Goal: Complete application form

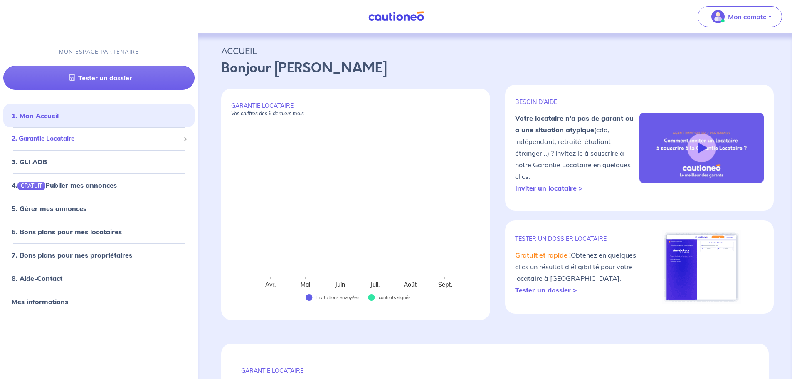
click at [55, 139] on span "2. Garantie Locataire" at bounding box center [96, 139] width 168 height 10
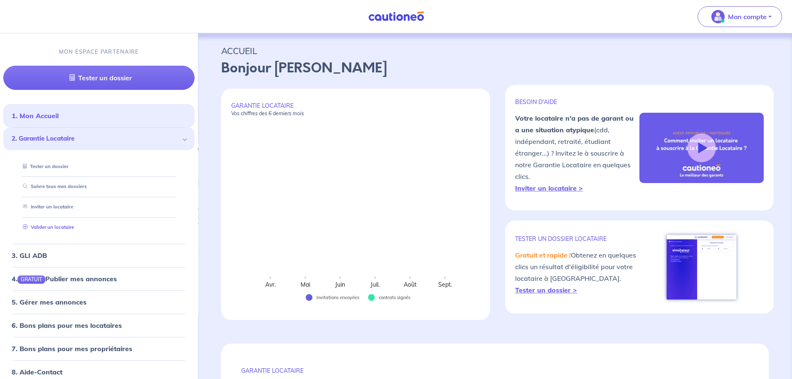
click at [56, 225] on link "Valider un locataire" at bounding box center [47, 227] width 54 height 6
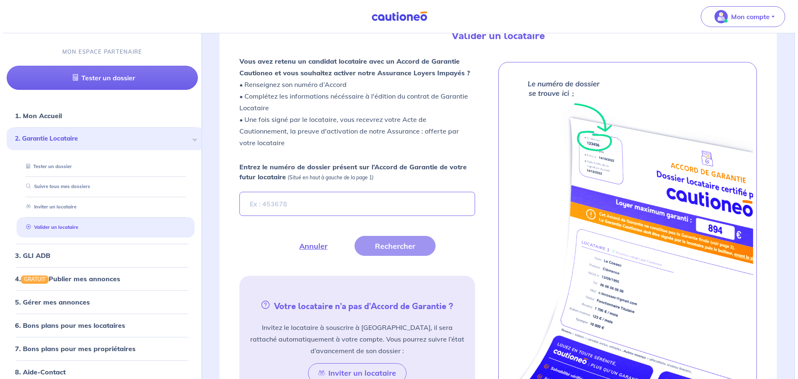
scroll to position [231, 0]
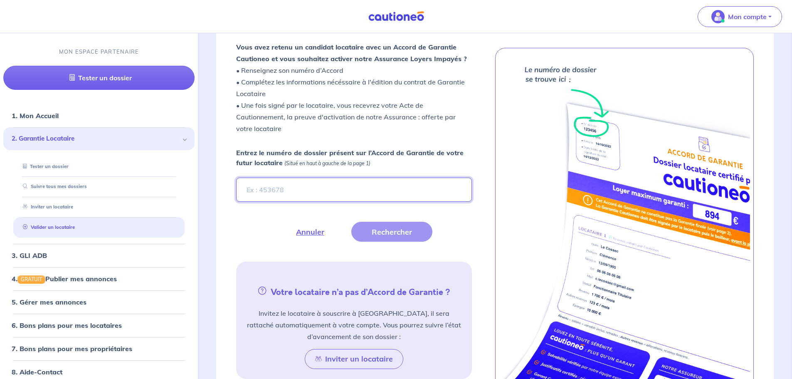
click at [302, 194] on input "Entrez le numéro de dossier présent sur l’Accord de Garantie de votre futur loc…" at bounding box center [353, 189] width 235 height 24
click at [402, 229] on button "Rechercher" at bounding box center [391, 232] width 81 height 20
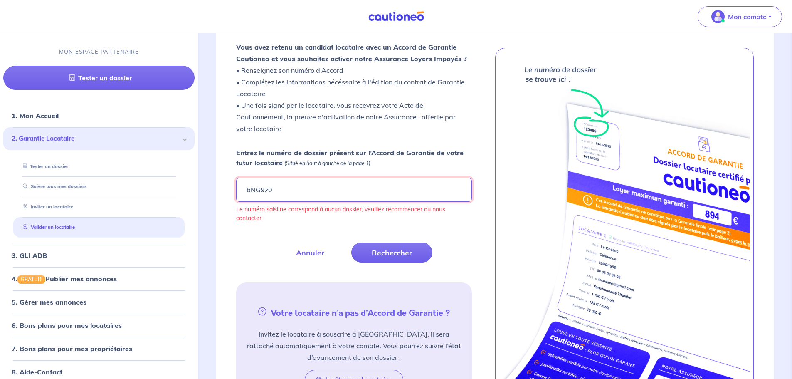
click at [328, 182] on input "bNG9z0" at bounding box center [353, 189] width 235 height 24
click at [381, 249] on button "Rechercher" at bounding box center [391, 252] width 81 height 20
click at [301, 189] on input "bNG9z0" at bounding box center [353, 189] width 235 height 24
type input "bNG9zO"
click at [409, 262] on div "Vous avez retenu un candidat locataire avec un Accord de Garantie Cautioneo et …" at bounding box center [363, 227] width 255 height 372
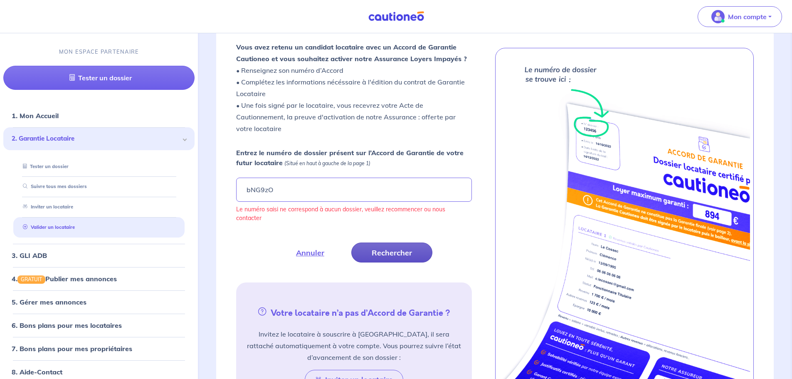
click at [406, 253] on button "Rechercher" at bounding box center [391, 252] width 81 height 20
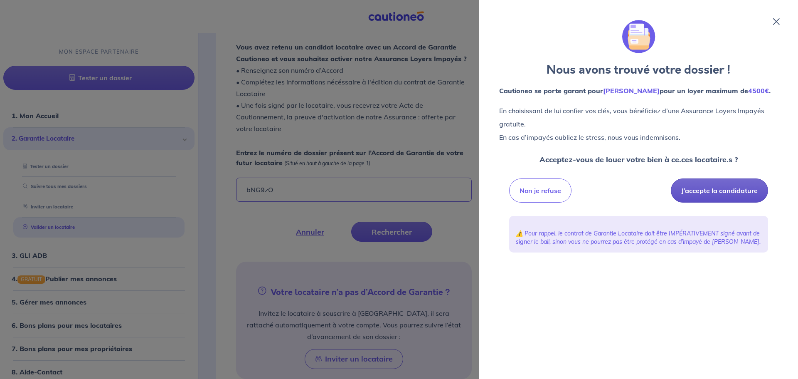
click at [723, 190] on button "J’accepte la candidature" at bounding box center [719, 190] width 97 height 24
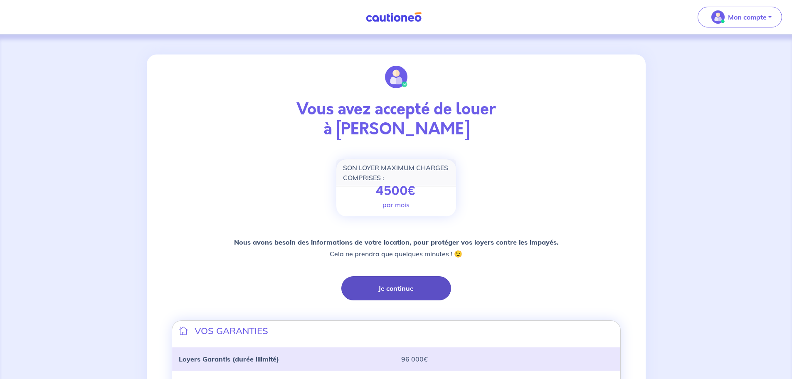
click at [404, 290] on button "Je continue" at bounding box center [396, 288] width 110 height 24
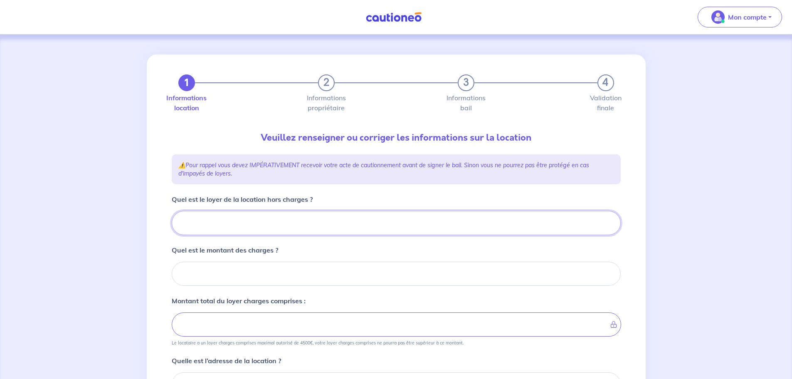
click at [251, 224] on input "Quel est le loyer de la location hors charges ?" at bounding box center [396, 223] width 449 height 24
type input "11"
type input "1155"
click at [282, 276] on input "Quel est le montant des charges ?" at bounding box center [396, 273] width 449 height 24
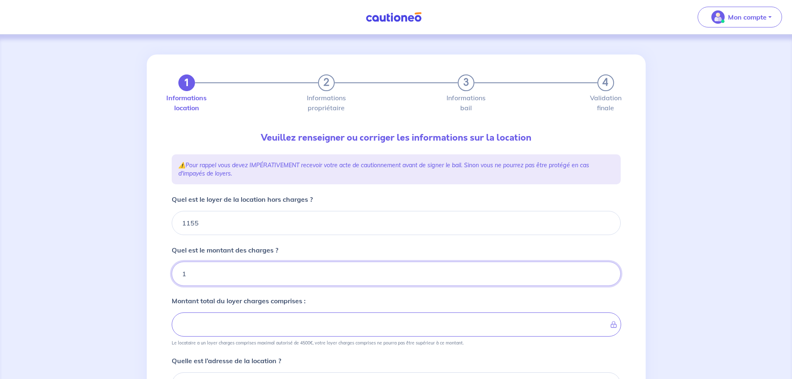
type input "14"
type input "1156"
type input "140"
type input "1295"
type input "140"
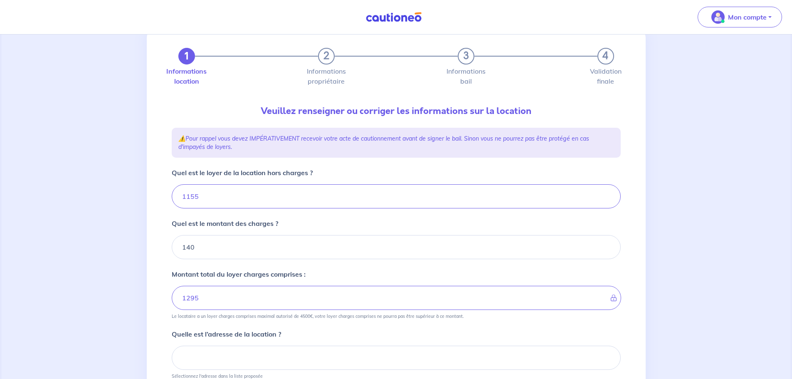
scroll to position [42, 0]
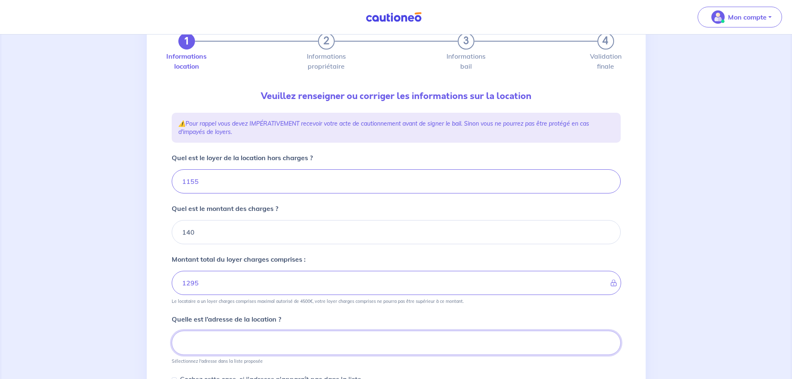
click at [217, 345] on input at bounding box center [396, 342] width 449 height 24
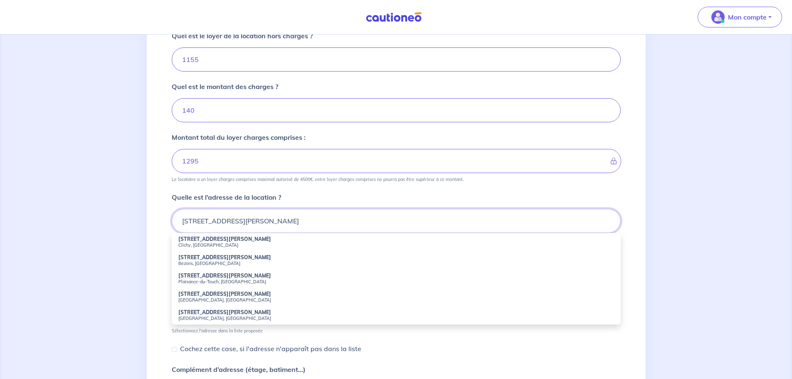
scroll to position [166, 0]
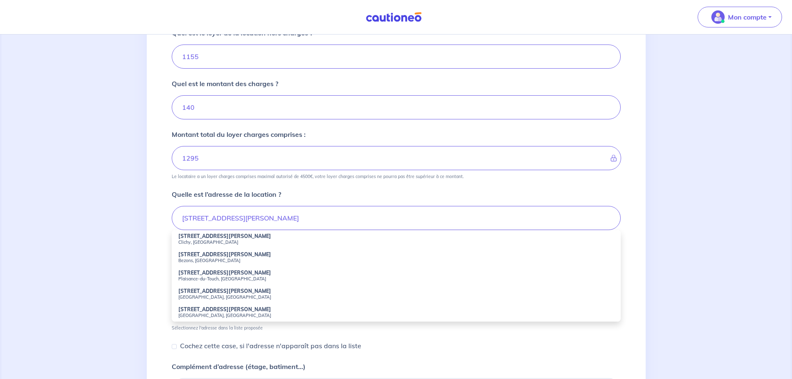
click at [154, 282] on div "1 2 3 4 Informations location Informations propriétaire Informations bail Valid…" at bounding box center [396, 179] width 499 height 583
click at [260, 217] on input "4 rue Camille Claudel" at bounding box center [396, 218] width 449 height 24
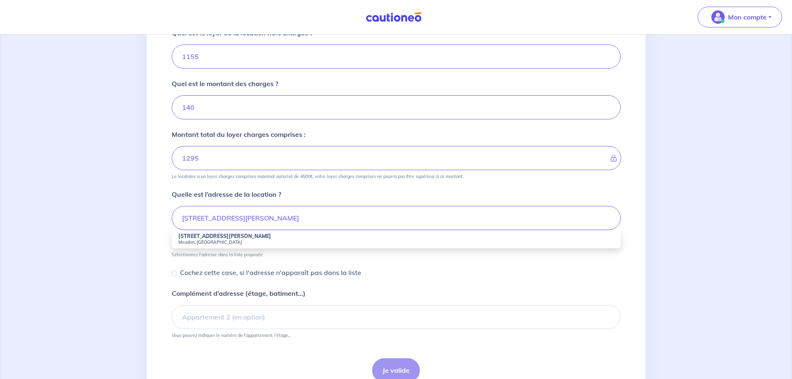
click at [201, 240] on small "Meudon, France" at bounding box center [396, 242] width 436 height 6
type input "4 Rue Camille Claudel, Meudon, France"
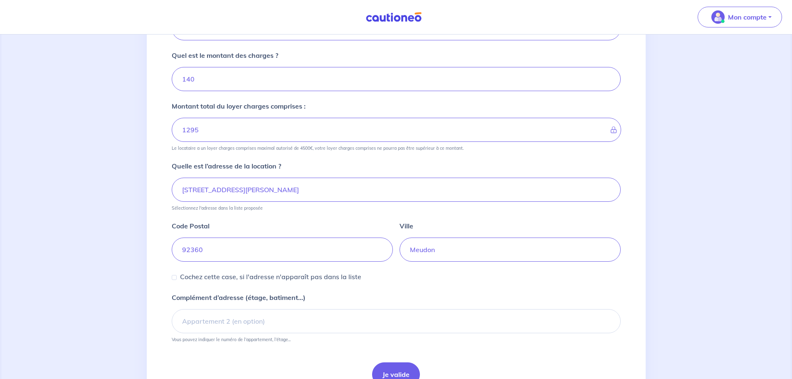
scroll to position [239, 0]
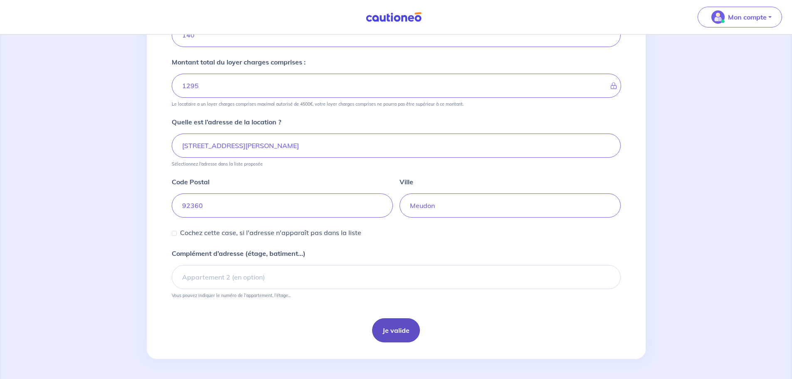
click at [391, 330] on button "Je valide" at bounding box center [396, 330] width 48 height 24
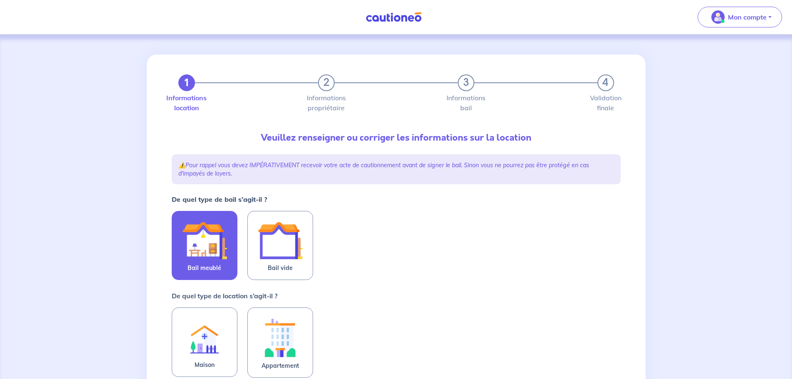
click at [206, 246] on img at bounding box center [204, 240] width 45 height 45
click at [0, 0] on input "Bail meublé" at bounding box center [0, 0] width 0 height 0
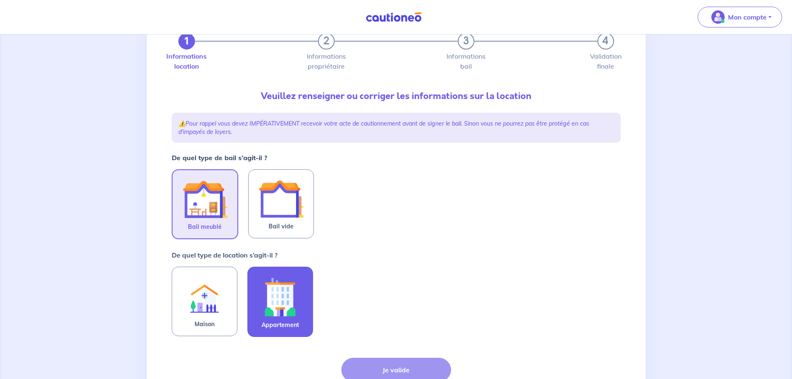
click at [282, 288] on img at bounding box center [280, 296] width 45 height 46
click at [0, 0] on input "Appartement" at bounding box center [0, 0] width 0 height 0
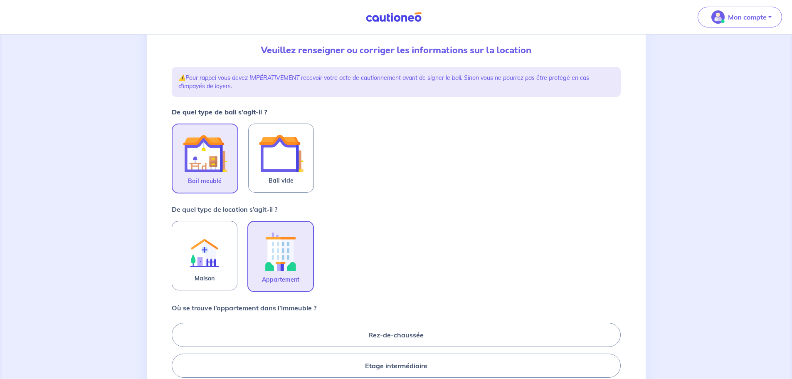
scroll to position [166, 0]
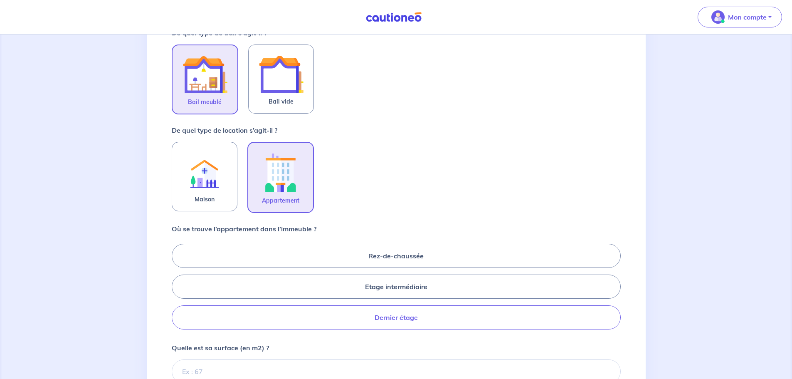
click at [394, 319] on label "Dernier étage" at bounding box center [396, 317] width 449 height 24
click at [177, 289] on input "Dernier étage" at bounding box center [174, 285] width 5 height 5
radio input "true"
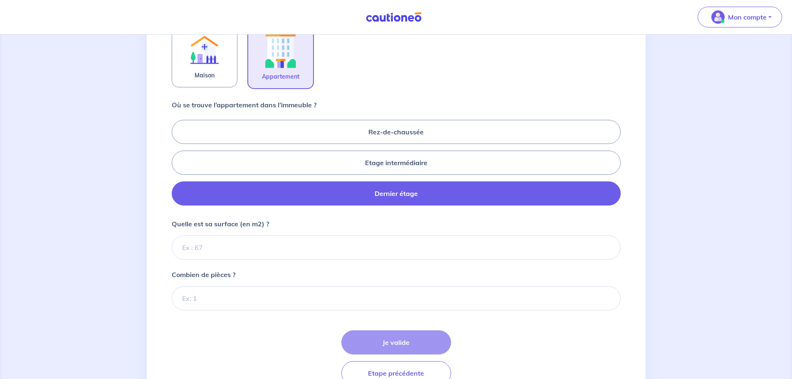
scroll to position [291, 0]
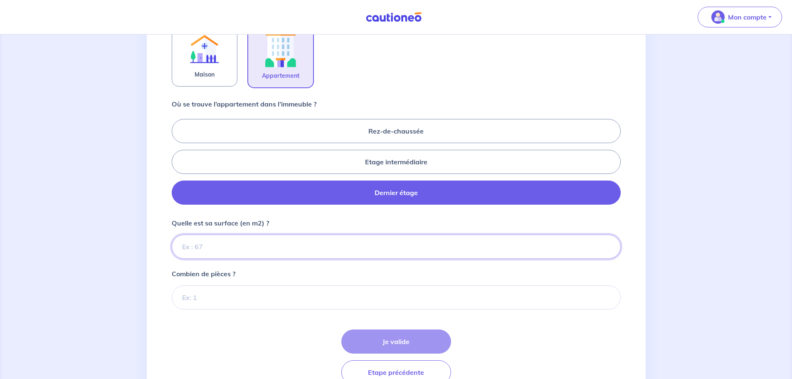
click at [223, 244] on input "Quelle est sa surface (en m2) ?" at bounding box center [396, 246] width 449 height 24
type input "43"
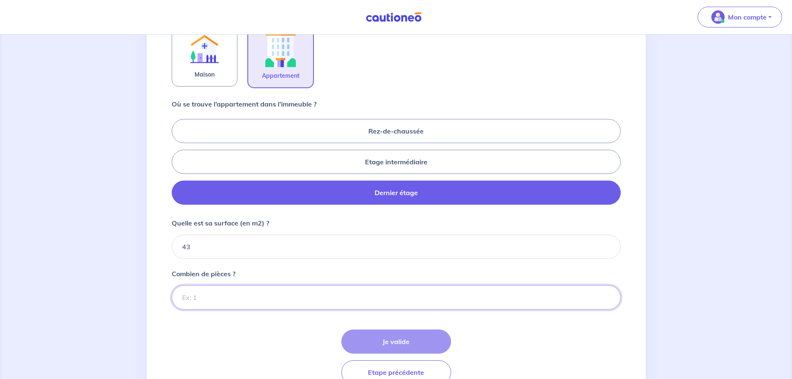
click at [207, 294] on input "Combien de pièces ?" at bounding box center [396, 297] width 449 height 24
type input "2"
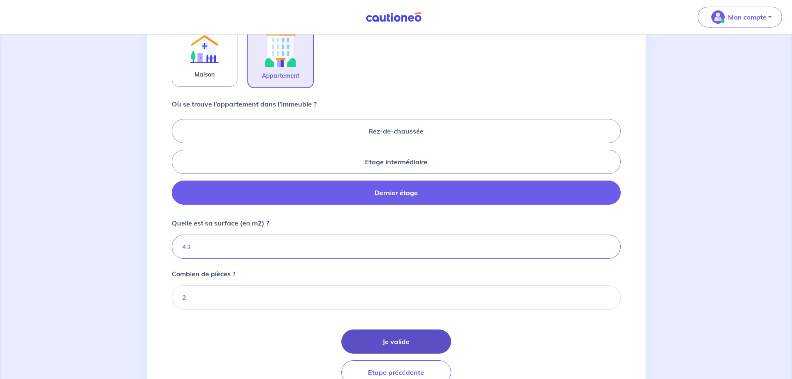
click at [385, 336] on button "Je valide" at bounding box center [396, 341] width 110 height 24
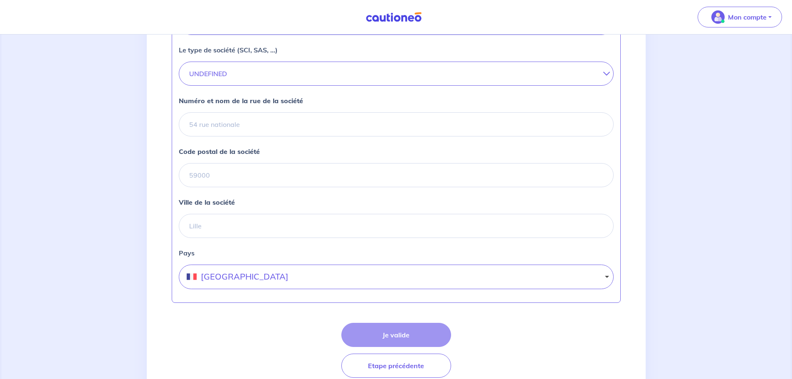
scroll to position [166, 0]
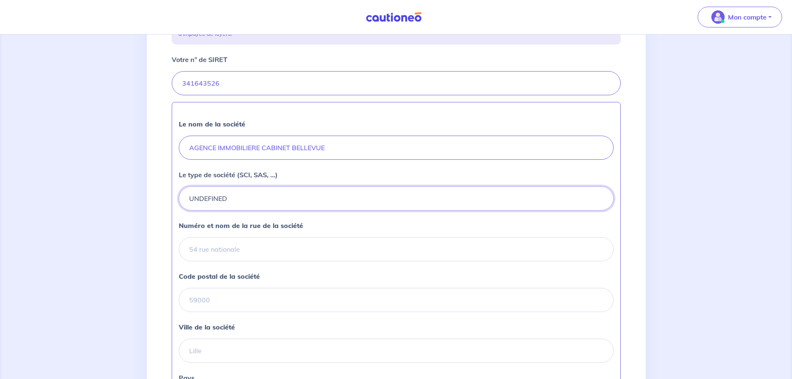
click at [249, 197] on button "UNDEFINED" at bounding box center [396, 198] width 435 height 24
click at [238, 221] on div "SARL" at bounding box center [396, 224] width 428 height 20
click at [217, 251] on input "Numéro et nom de la rue de la société" at bounding box center [396, 249] width 435 height 24
type input "12 avenue Gallieni, Cabinet Bellevue"
type input "92190"
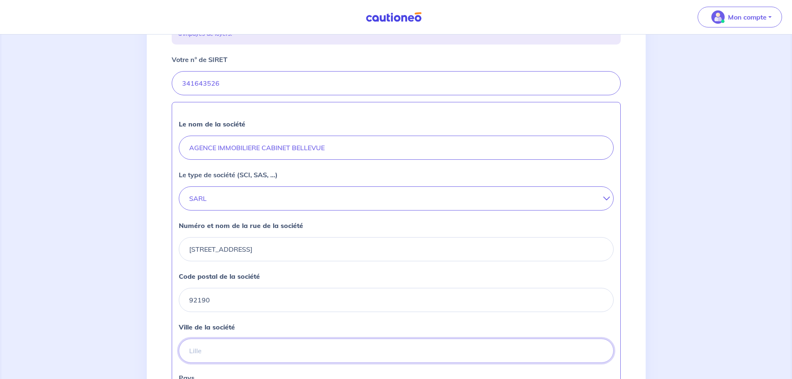
type input "Meudon"
click at [222, 250] on input "12 avenue Gallieni, Cabinet Bellevue" at bounding box center [396, 249] width 435 height 24
click at [347, 245] on input "12 avenue Général Gallieni, Cabinet Bellevue" at bounding box center [396, 249] width 435 height 24
type input "12 avenue Général Gallieni"
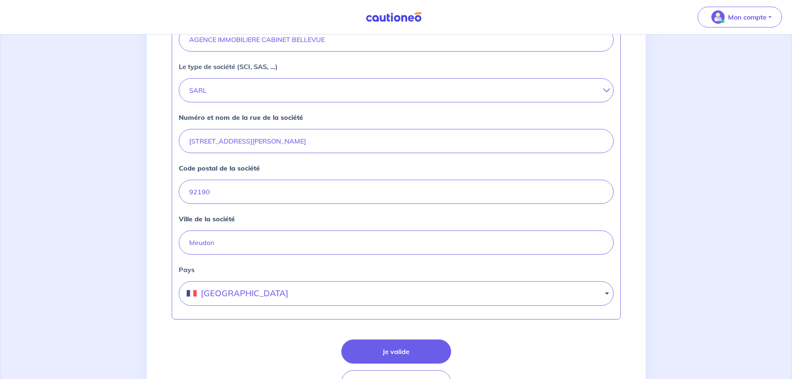
scroll to position [326, 0]
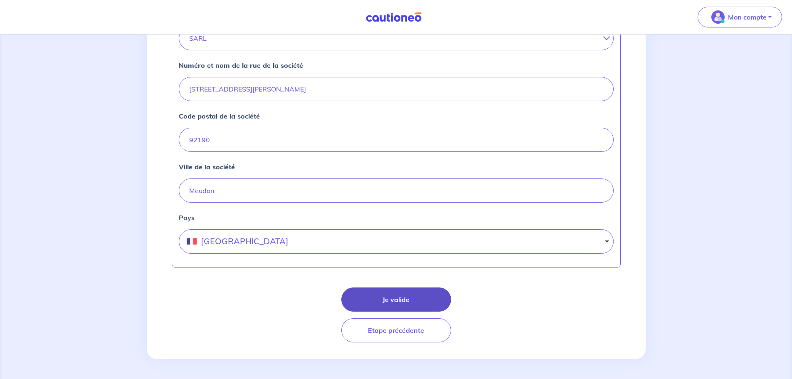
click at [399, 298] on button "Je valide" at bounding box center [396, 299] width 110 height 24
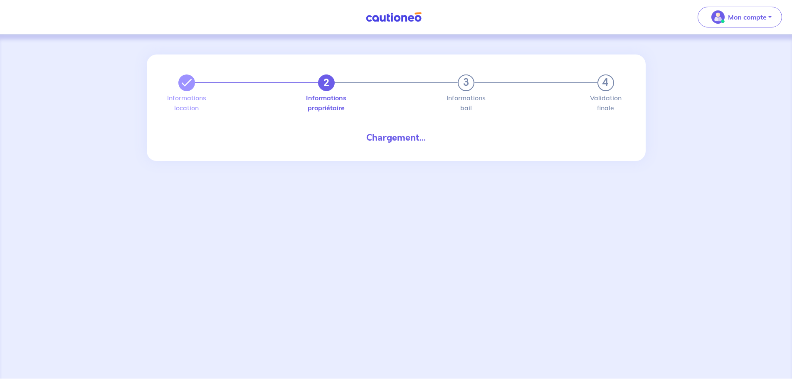
select select "FR"
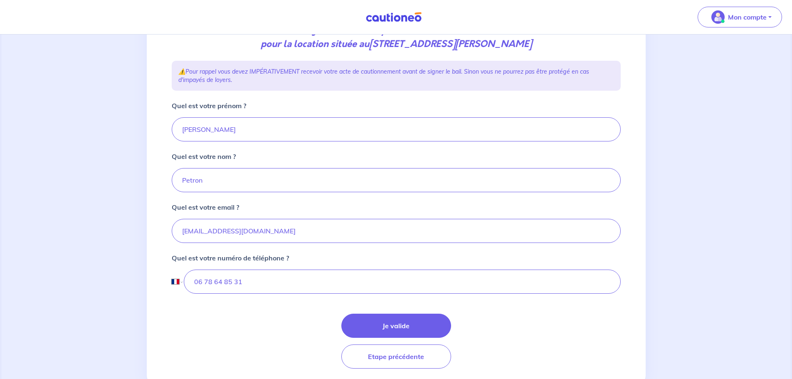
scroll to position [125, 0]
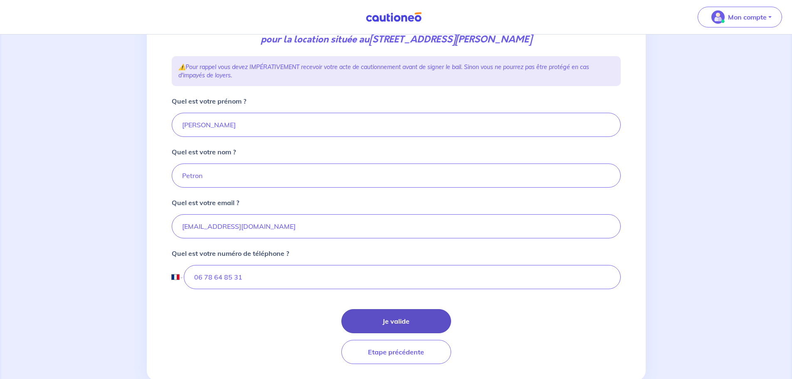
click at [393, 319] on button "Je valide" at bounding box center [396, 321] width 110 height 24
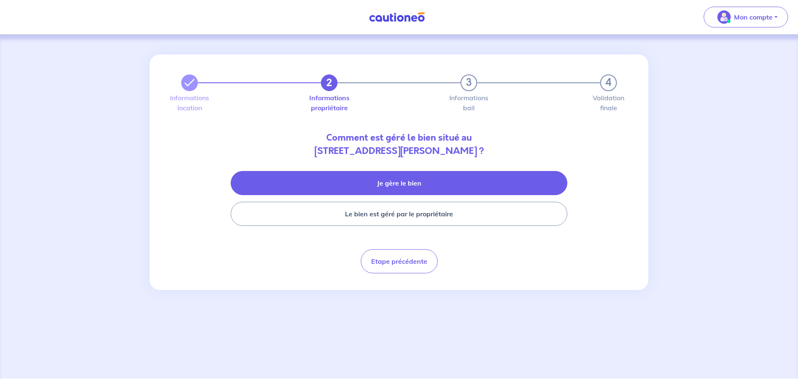
click at [406, 183] on button "Je gère le bien" at bounding box center [399, 183] width 337 height 24
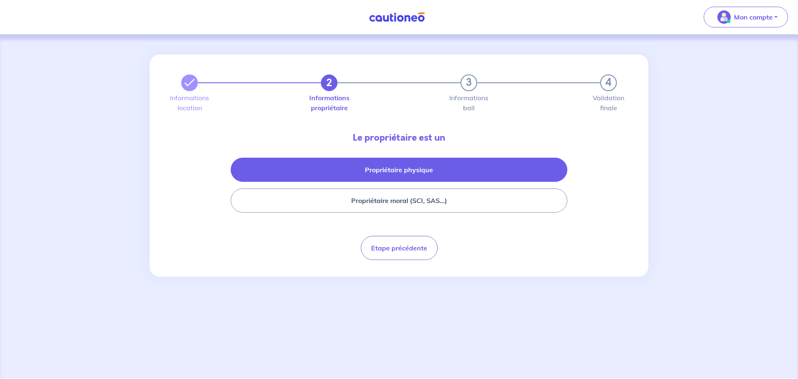
click at [403, 171] on button "Propriétaire physique" at bounding box center [399, 170] width 337 height 24
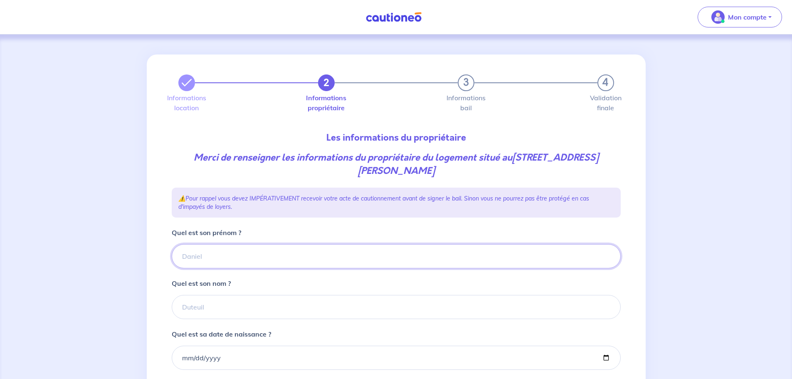
click at [233, 258] on input "Quel est son prénom ?" at bounding box center [396, 256] width 449 height 24
click at [156, 295] on div "2 3 4 Informations location Informations propriétaire Informations bail Validat…" at bounding box center [396, 282] width 499 height 457
click at [201, 310] on input "Quel est son nom ?" at bounding box center [396, 307] width 449 height 24
type input "JARLOT"
click at [196, 260] on input "Quel est son prénom ?" at bounding box center [396, 256] width 449 height 24
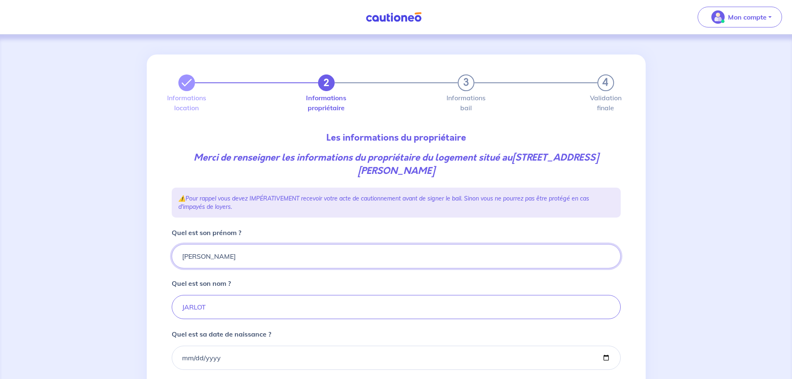
type input "Guillaume"
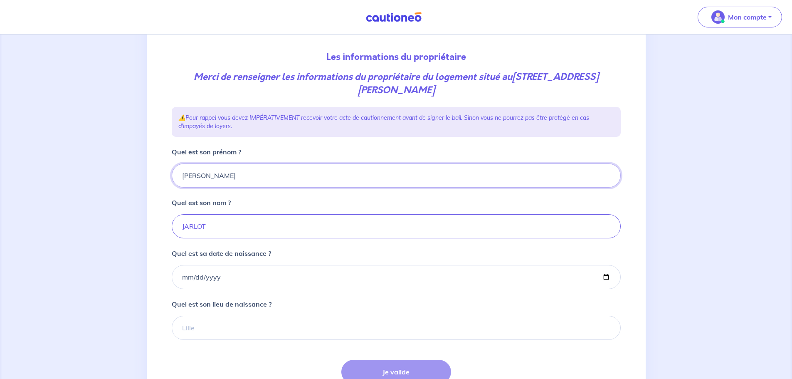
scroll to position [83, 0]
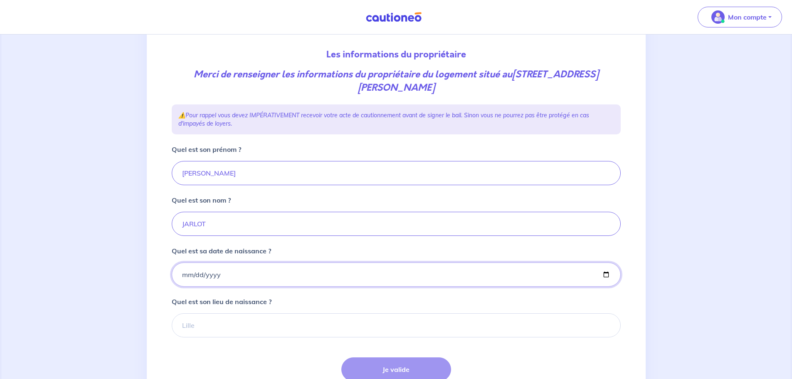
click at [212, 275] on input "Quel est sa date de naissance ?" at bounding box center [396, 274] width 449 height 24
drag, startPoint x: 229, startPoint y: 275, endPoint x: 162, endPoint y: 261, distance: 68.4
click at [151, 272] on div "2 3 4 Informations location Informations propriétaire Informations bail Validat…" at bounding box center [396, 199] width 499 height 457
click at [241, 279] on input "Quel est sa date de naissance ?" at bounding box center [396, 274] width 449 height 24
click at [241, 276] on input "Quel est sa date de naissance ?" at bounding box center [396, 274] width 449 height 24
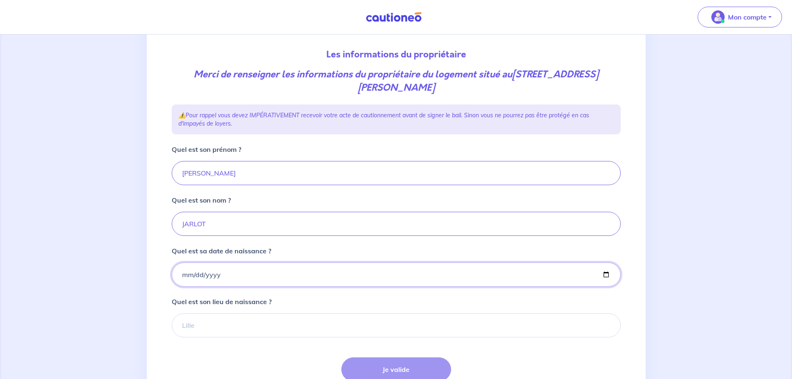
click at [608, 272] on input "Quel est sa date de naissance ?" at bounding box center [396, 274] width 449 height 24
type input "1987-12-02"
click at [209, 332] on input "Quel est son lieu de naissance ?" at bounding box center [396, 325] width 449 height 24
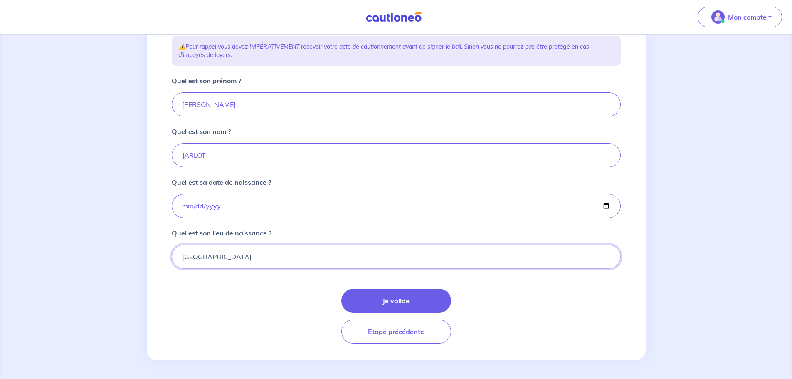
scroll to position [153, 0]
type input "Saint-Germain-en-Laye"
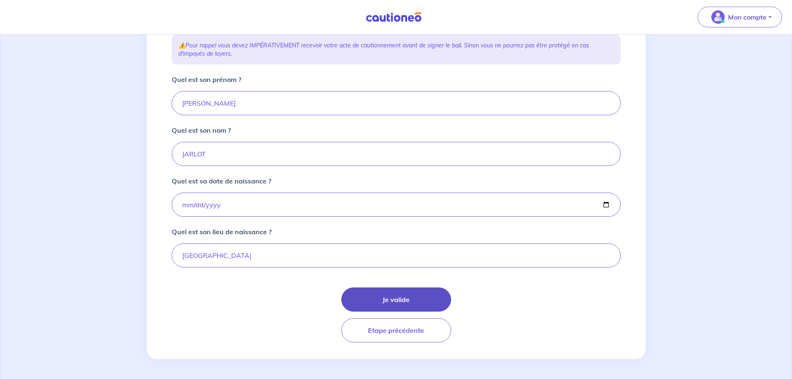
click at [417, 297] on button "Je valide" at bounding box center [396, 299] width 110 height 24
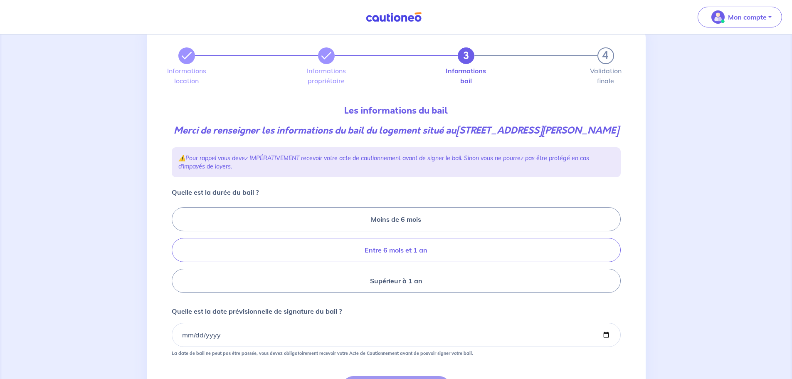
scroll to position [42, 0]
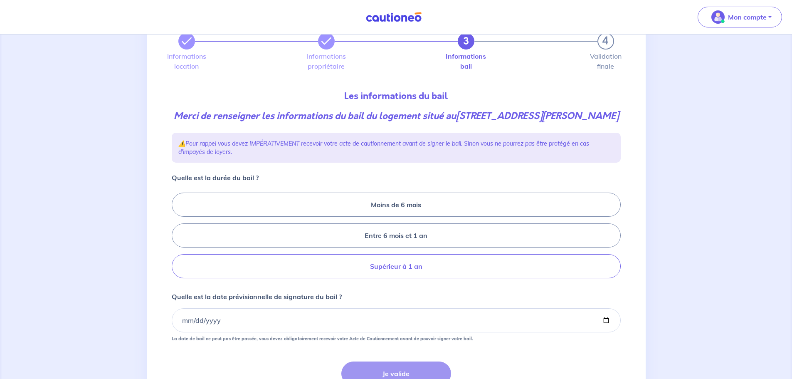
click at [396, 278] on label "Supérieur à 1 an" at bounding box center [396, 266] width 449 height 24
click at [177, 238] on input "Supérieur à 1 an" at bounding box center [174, 235] width 5 height 5
radio input "true"
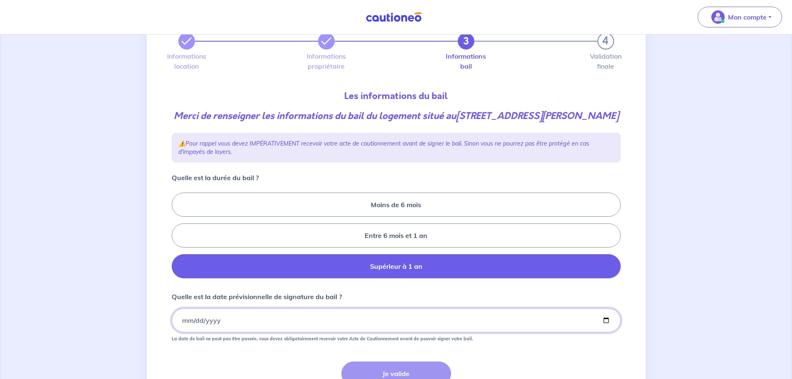
click at [229, 332] on input "Quelle est la date prévisionnelle de signature du bail ?" at bounding box center [396, 320] width 449 height 24
click at [601, 332] on input "Quelle est la date prévisionnelle de signature du bail ?" at bounding box center [396, 320] width 449 height 24
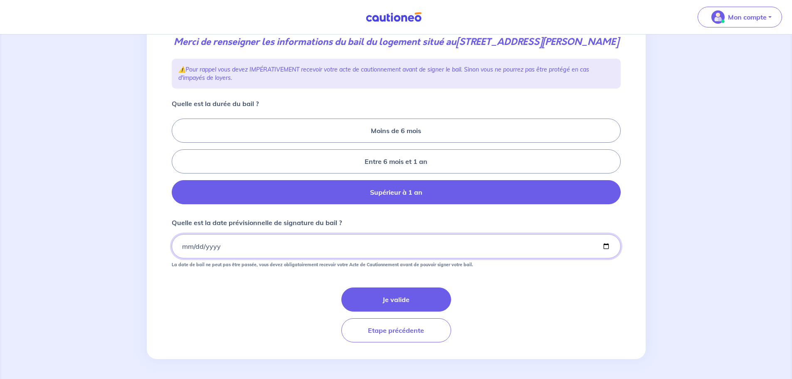
scroll to position [129, 0]
click at [230, 246] on input "2025-09-12" at bounding box center [396, 246] width 449 height 24
click at [605, 246] on input "2025-09-12" at bounding box center [396, 246] width 449 height 24
type input "2025-09-15"
click at [406, 299] on button "Je valide" at bounding box center [396, 299] width 110 height 24
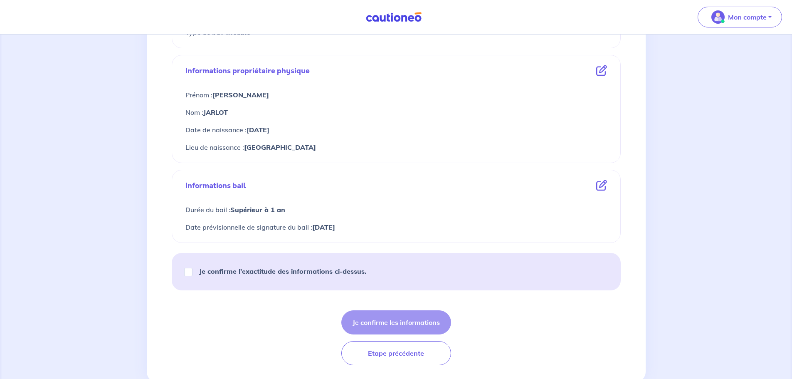
scroll to position [291, 0]
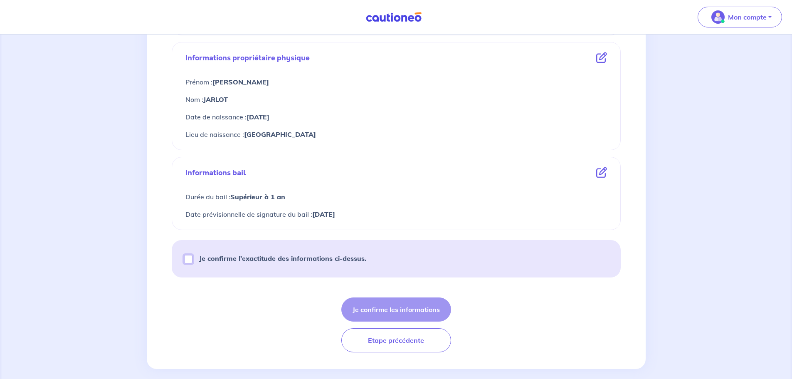
click at [190, 257] on input "Je confirme l’exactitude des informations ci-dessus." at bounding box center [188, 259] width 8 height 8
checkbox input "true"
click at [416, 307] on button "Je confirme les informations" at bounding box center [396, 309] width 110 height 24
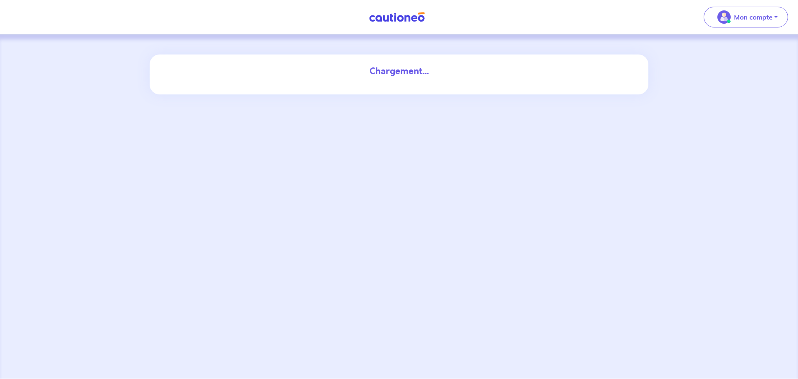
click at [416, 68] on div "Chargement..." at bounding box center [399, 70] width 449 height 13
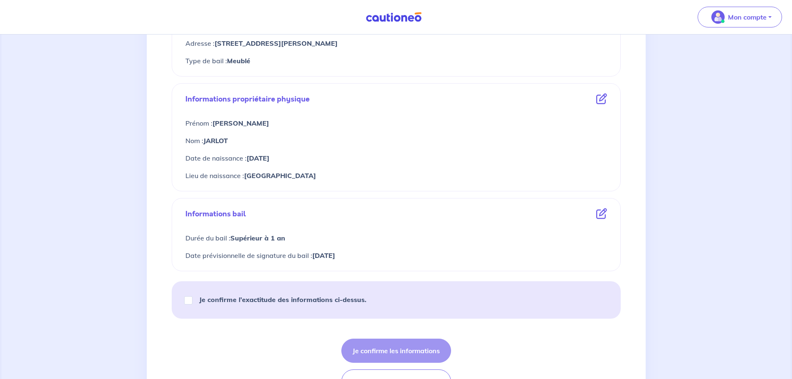
scroll to position [301, 0]
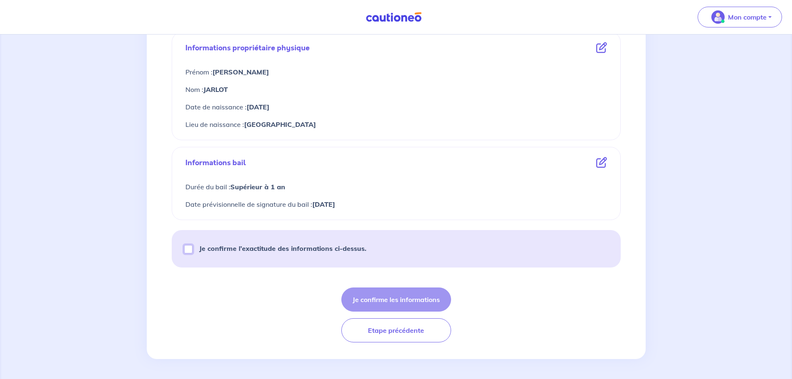
click at [187, 246] on input "Je confirme l’exactitude des informations ci-dessus." at bounding box center [188, 249] width 8 height 8
checkbox input "true"
click at [384, 297] on button "Je confirme les informations" at bounding box center [396, 299] width 110 height 24
